Goal: Task Accomplishment & Management: Use online tool/utility

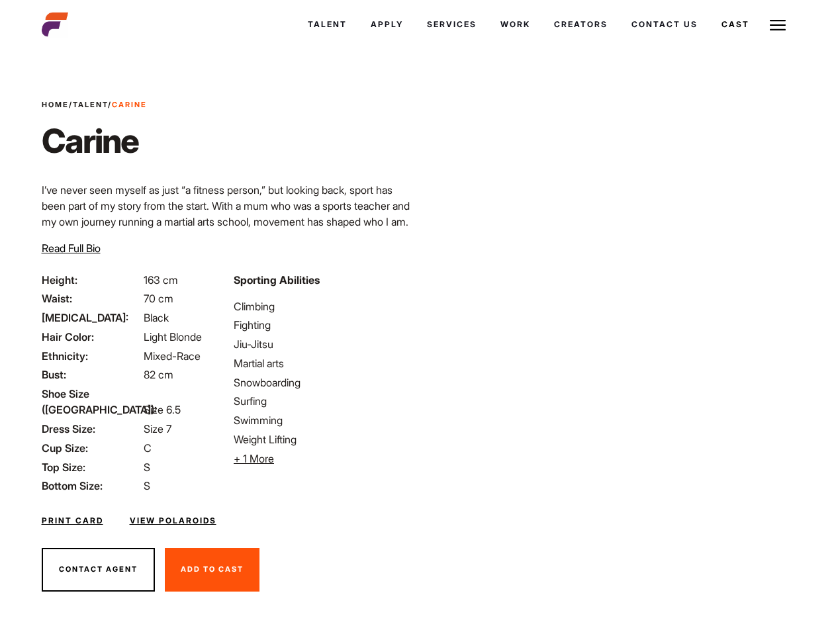
click at [710, 42] on link "Cast" at bounding box center [736, 25] width 52 height 36
click at [0, 0] on link "Casted Talent" at bounding box center [0, 0] width 0 height 0
